Goal: Task Accomplishment & Management: Manage account settings

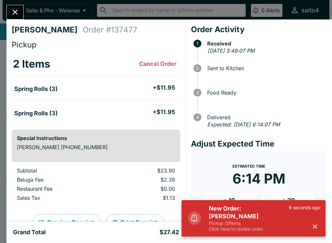
click at [313, 227] on icon "button" at bounding box center [315, 226] width 7 height 7
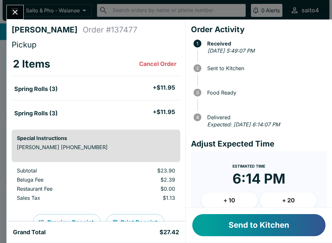
click at [305, 231] on button "Send to Kitchen" at bounding box center [259, 225] width 133 height 22
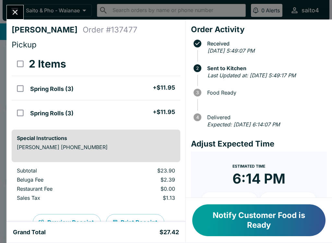
click at [280, 227] on button "Notify Customer Food is Ready" at bounding box center [259, 220] width 133 height 32
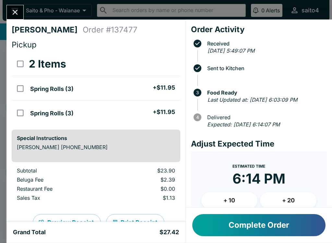
click at [15, 10] on icon "Close" at bounding box center [15, 12] width 9 height 9
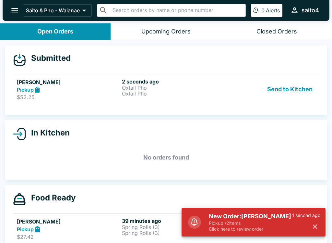
click at [269, 229] on p "Click here to review order" at bounding box center [250, 229] width 83 height 6
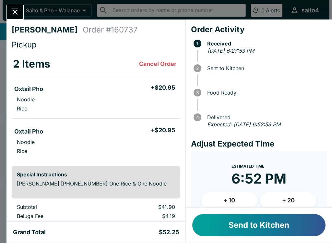
click at [287, 231] on button "Send to Kitchen" at bounding box center [259, 225] width 133 height 22
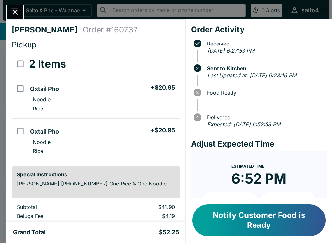
click at [12, 22] on div "[PERSON_NAME] Order # 160737 Pickup 2 Items Oxtail Pho + $20.95 Noodle Rice Oxt…" at bounding box center [95, 120] width 179 height 202
click at [17, 19] on button "Close" at bounding box center [15, 12] width 17 height 14
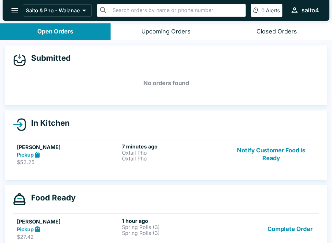
click at [70, 229] on div "Pickup" at bounding box center [68, 228] width 103 height 7
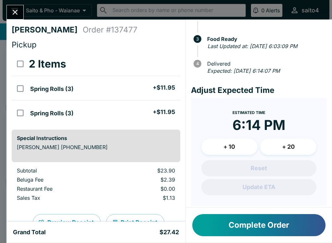
scroll to position [-11, 0]
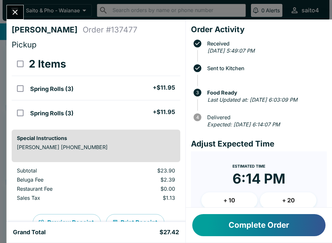
click at [316, 229] on button "Complete Order" at bounding box center [259, 225] width 133 height 22
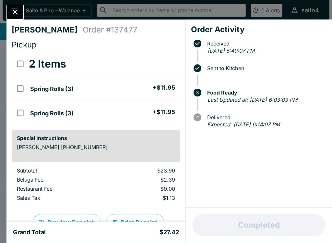
scroll to position [0, 0]
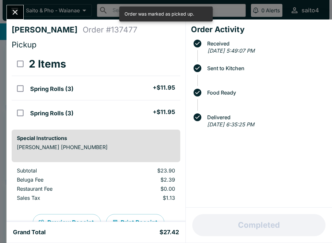
click at [14, 3] on div "[PERSON_NAME] Order # 137477 Pickup 2 Items Spring Rolls (3) + $11.95 Spring Ro…" at bounding box center [166, 121] width 332 height 243
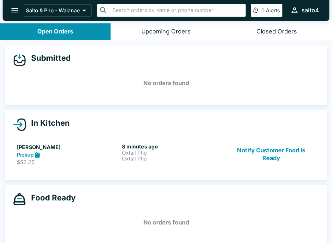
click at [116, 141] on link "[PERSON_NAME] Pickup $52.25 8 minutes ago Oxtail Pho Oxtail Pho Notify Customer…" at bounding box center [166, 154] width 306 height 31
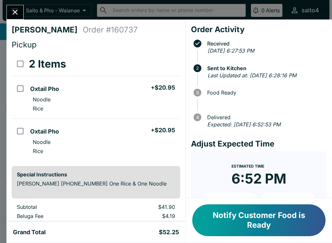
click at [305, 228] on button "Notify Customer Food is Ready" at bounding box center [259, 220] width 133 height 32
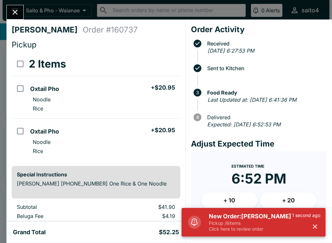
click at [272, 230] on p "Click here to review order" at bounding box center [250, 229] width 83 height 6
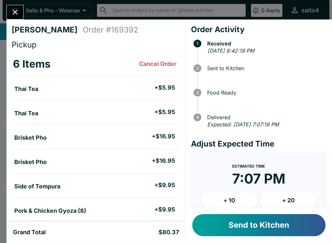
click at [324, 224] on button "Send to Kitchen" at bounding box center [259, 225] width 133 height 22
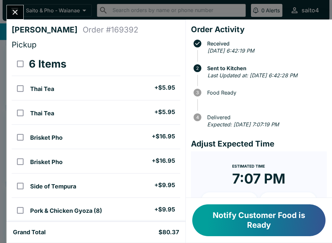
click at [304, 224] on button "Notify Customer Food is Ready" at bounding box center [259, 220] width 133 height 32
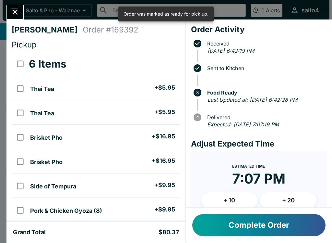
scroll to position [35, 0]
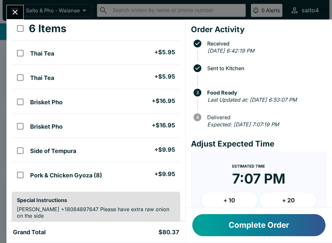
click at [310, 236] on button "Complete Order" at bounding box center [259, 225] width 133 height 22
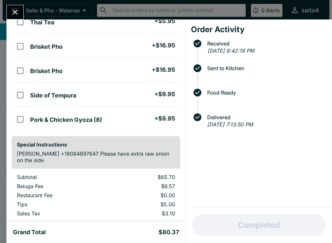
scroll to position [94, 0]
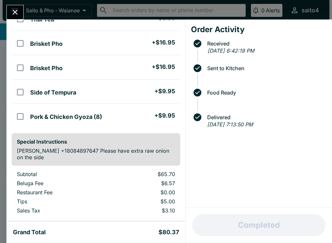
click at [186, 114] on div "Order Activity Received [DATE] 6:42:19 PM Sent to Kitchen Food Ready Delivered …" at bounding box center [259, 113] width 146 height 188
click at [20, 14] on button "Close" at bounding box center [15, 12] width 17 height 14
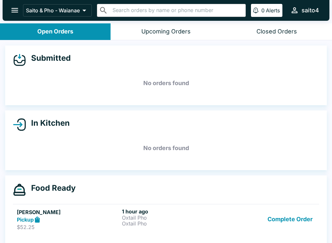
click at [207, 215] on p "Oxtail Pho" at bounding box center [173, 218] width 103 height 6
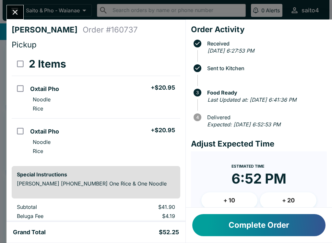
click at [263, 232] on button "Complete Order" at bounding box center [259, 225] width 133 height 22
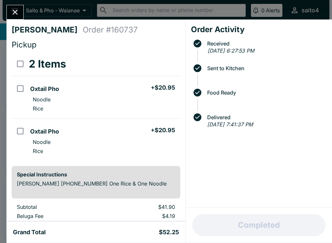
click at [16, 18] on button "Close" at bounding box center [15, 12] width 17 height 14
click at [16, 18] on button "open drawer" at bounding box center [14, 10] width 17 height 17
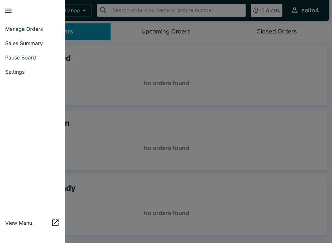
click at [10, 10] on icon "close drawer" at bounding box center [8, 10] width 9 height 9
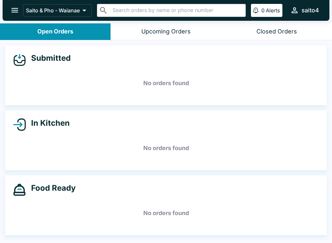
click at [19, 7] on icon "open drawer" at bounding box center [14, 10] width 9 height 9
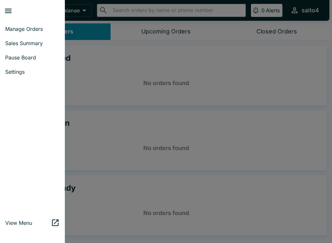
click at [40, 43] on span "Sales Summary" at bounding box center [32, 43] width 55 height 6
select select "03:00"
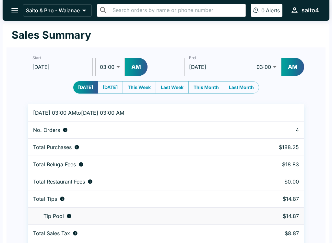
click at [15, 7] on icon "open drawer" at bounding box center [14, 10] width 9 height 9
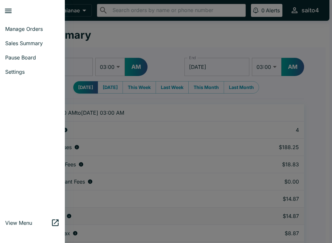
click at [44, 28] on span "Manage Orders" at bounding box center [32, 29] width 55 height 6
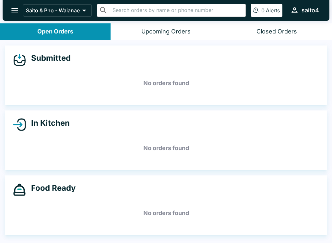
click at [13, 18] on button "open drawer" at bounding box center [14, 10] width 17 height 17
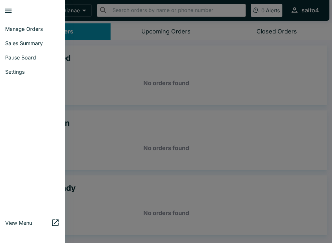
click at [39, 58] on span "Pause Board" at bounding box center [32, 57] width 55 height 6
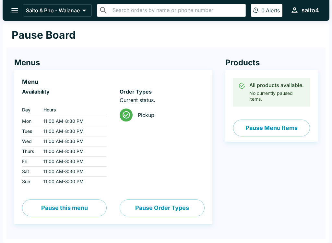
click at [16, 11] on icon "open drawer" at bounding box center [14, 10] width 7 height 5
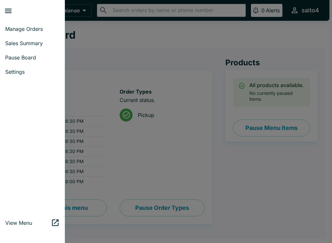
click at [53, 41] on span "Sales Summary" at bounding box center [32, 43] width 55 height 6
select select "03:00"
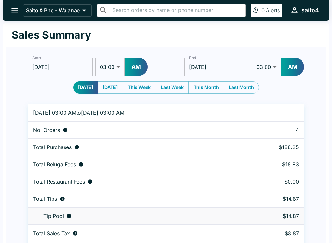
click at [106, 68] on select "01:00 01:30 02:00 02:30 03:00 03:30 04:00 04:30 05:00 05:30 06:00 06:30 07:00 0…" at bounding box center [110, 67] width 30 height 18
select select "11:00"
click at [275, 69] on select "01:00 01:30 02:00 02:30 03:00 03:30 04:00 04:30 05:00 05:30 06:00 06:30 07:00 0…" at bounding box center [267, 67] width 30 height 18
click at [225, 69] on input "[DATE]" at bounding box center [217, 67] width 65 height 18
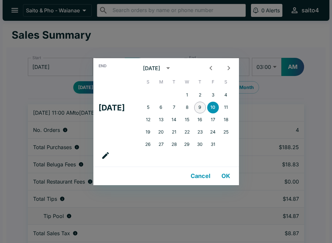
click at [206, 105] on button "9" at bounding box center [200, 108] width 12 height 12
type input "[DATE]"
click at [232, 179] on button "OK" at bounding box center [226, 175] width 21 height 13
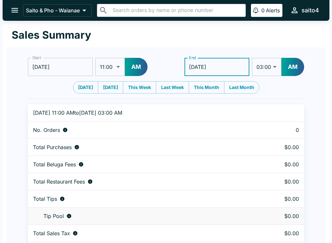
click at [265, 70] on select "01:00 01:30 02:00 02:30 03:00 03:30 04:00 04:30 05:00 05:30 06:00 06:30 07:00 0…" at bounding box center [267, 67] width 30 height 18
click at [297, 70] on button "AM" at bounding box center [293, 67] width 23 height 18
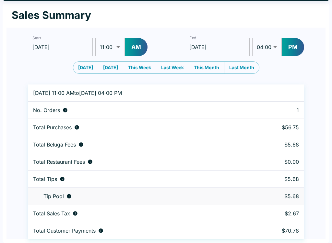
click at [276, 54] on select "01:00 01:30 02:00 02:30 03:00 03:30 04:00 04:30 05:00 05:30 06:00 06:30 07:00 0…" at bounding box center [268, 47] width 30 height 18
select select "11:00"
